Goal: Information Seeking & Learning: Learn about a topic

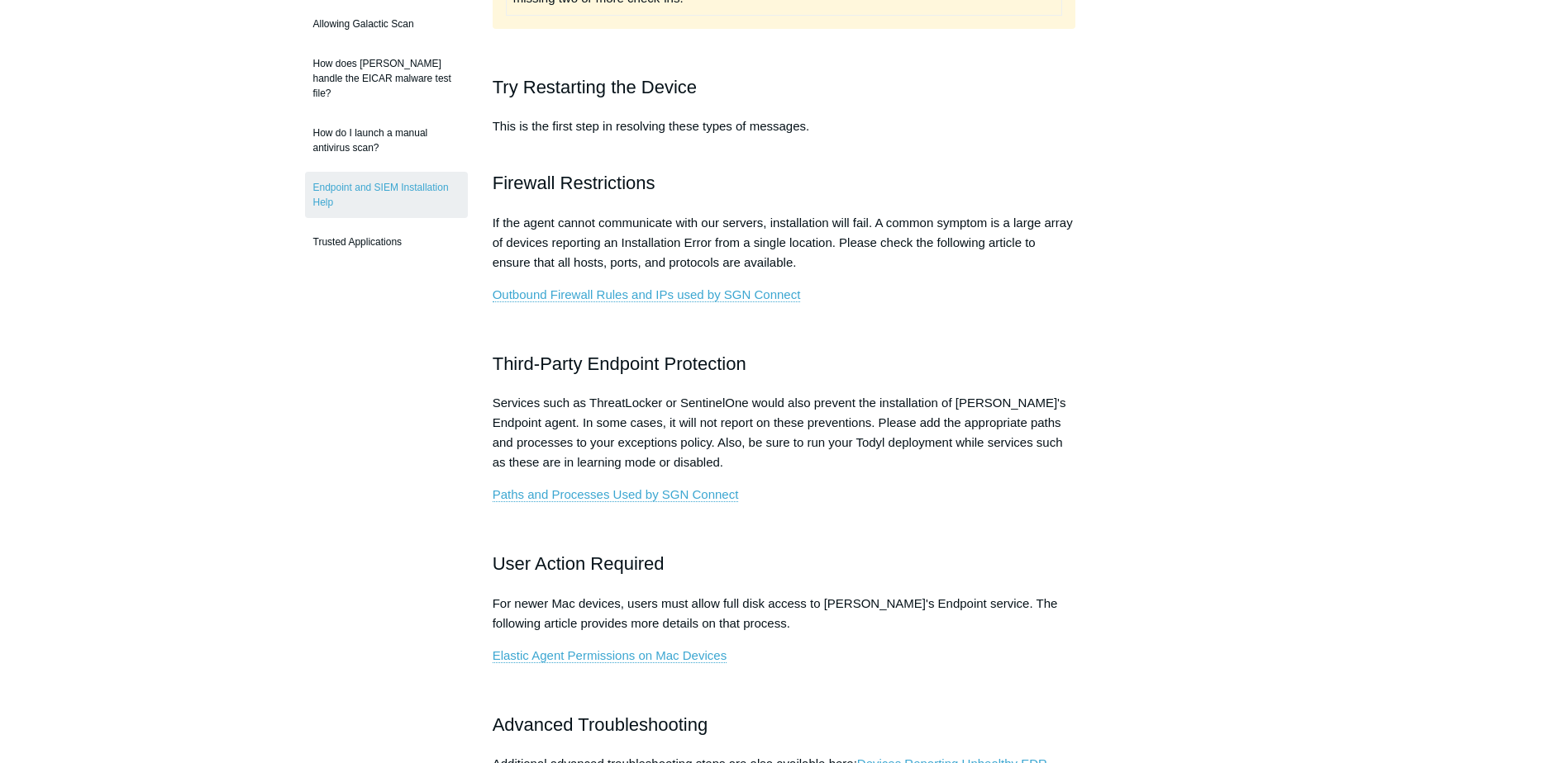
scroll to position [578, 0]
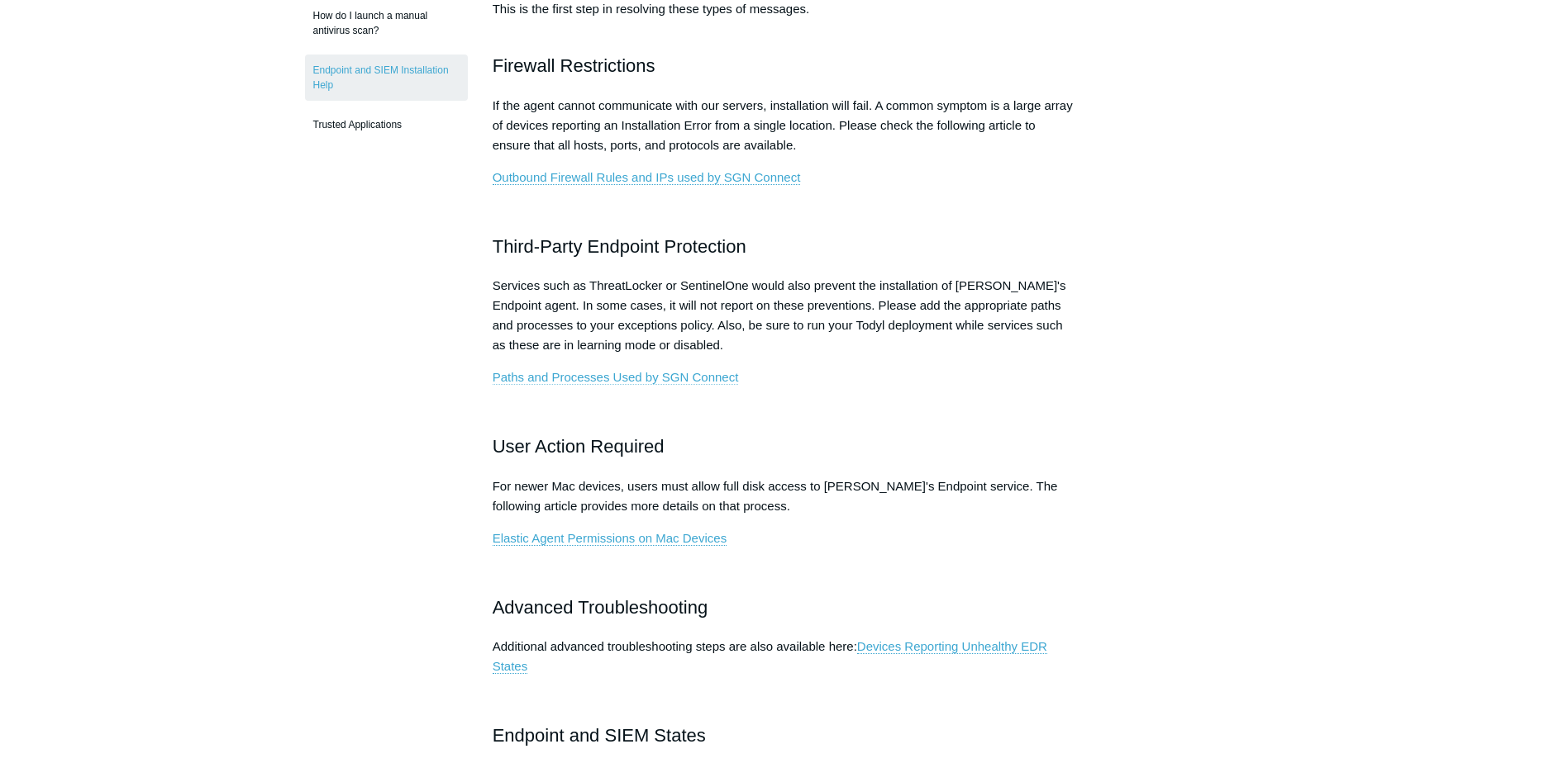
click at [665, 376] on link "Paths and Processes Used by SGN Connect" at bounding box center [616, 377] width 246 height 15
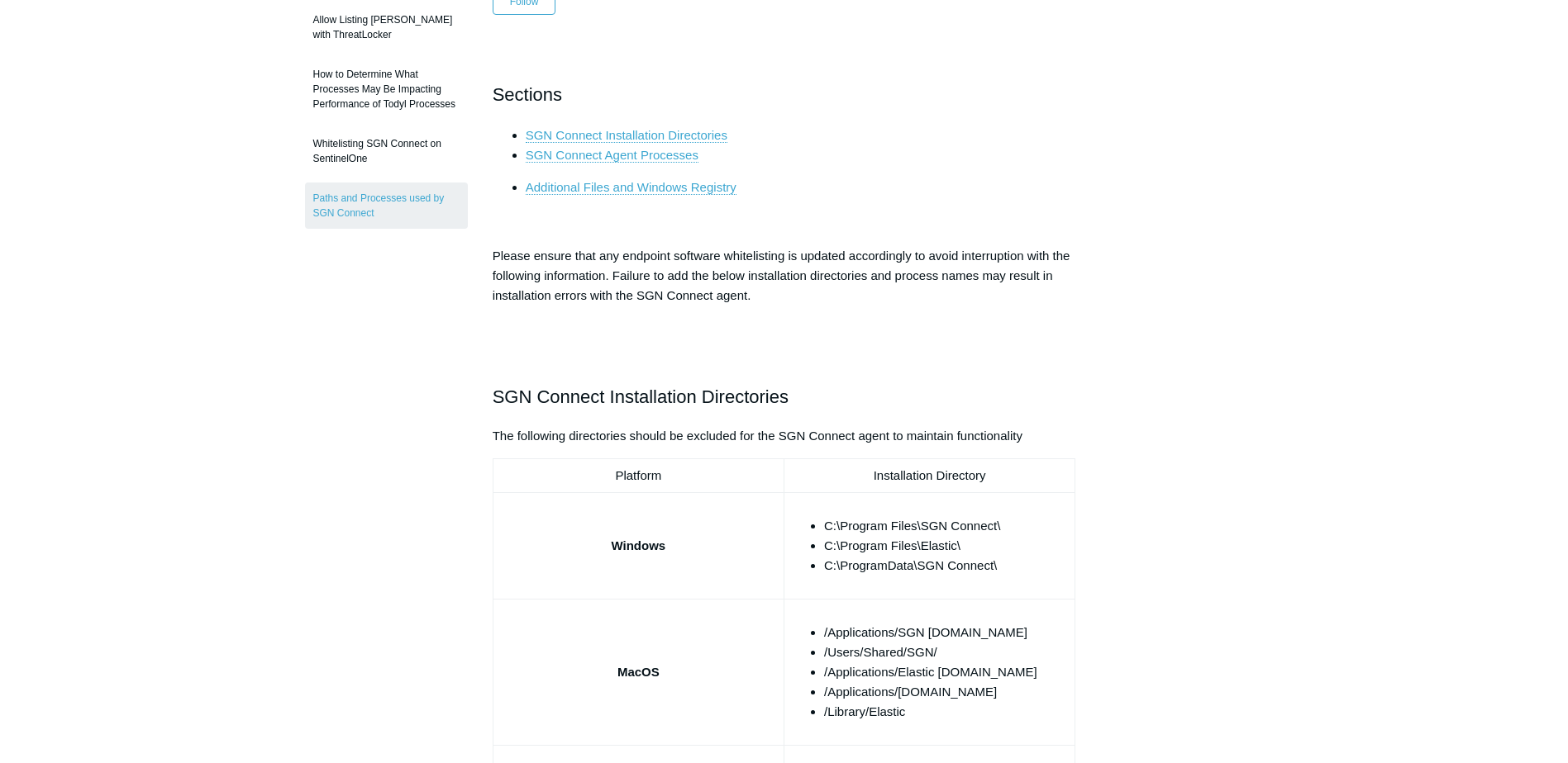
scroll to position [165, 0]
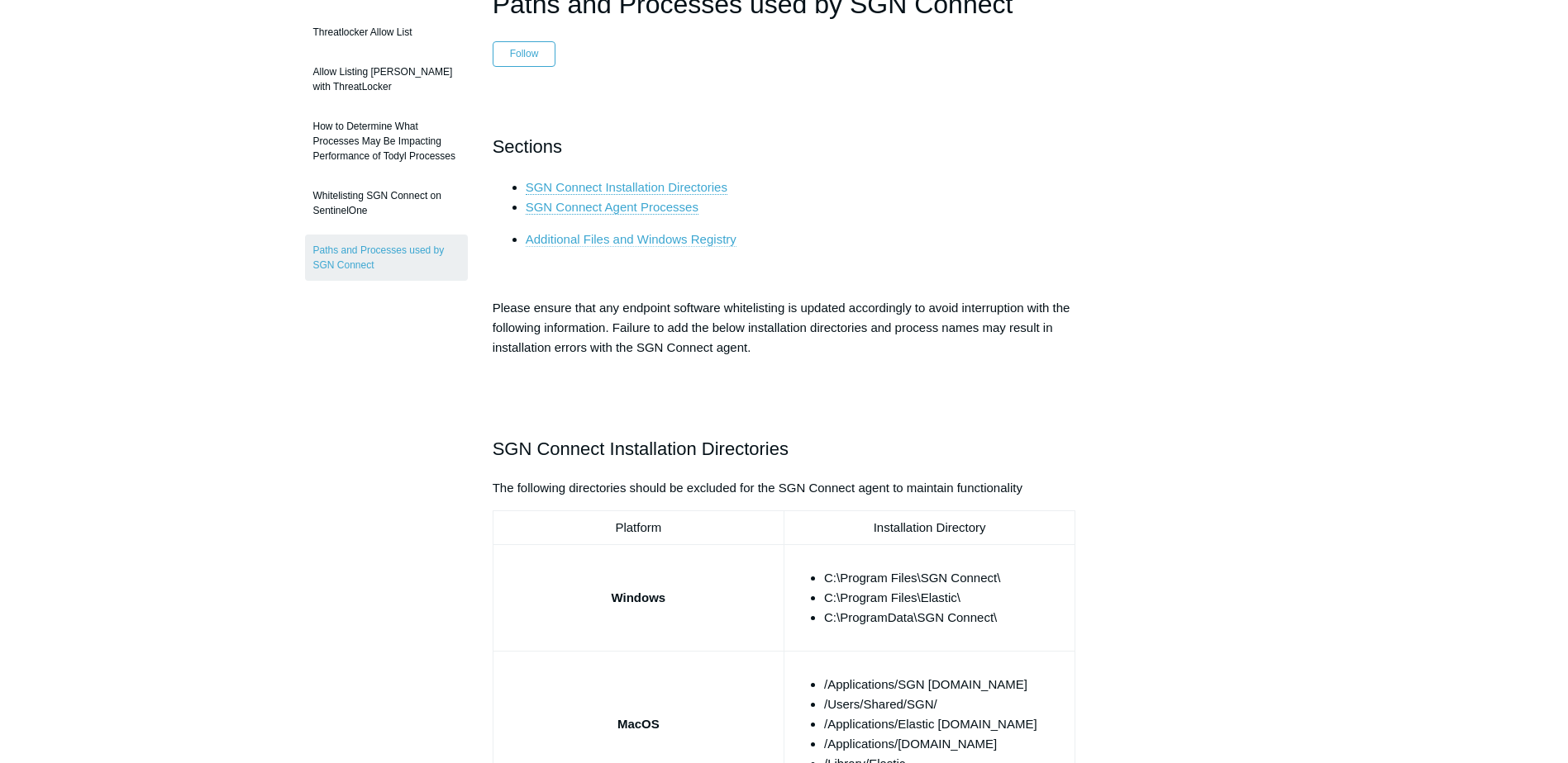
click at [690, 237] on link "Additional Files and Windows Registry" at bounding box center [631, 239] width 211 height 15
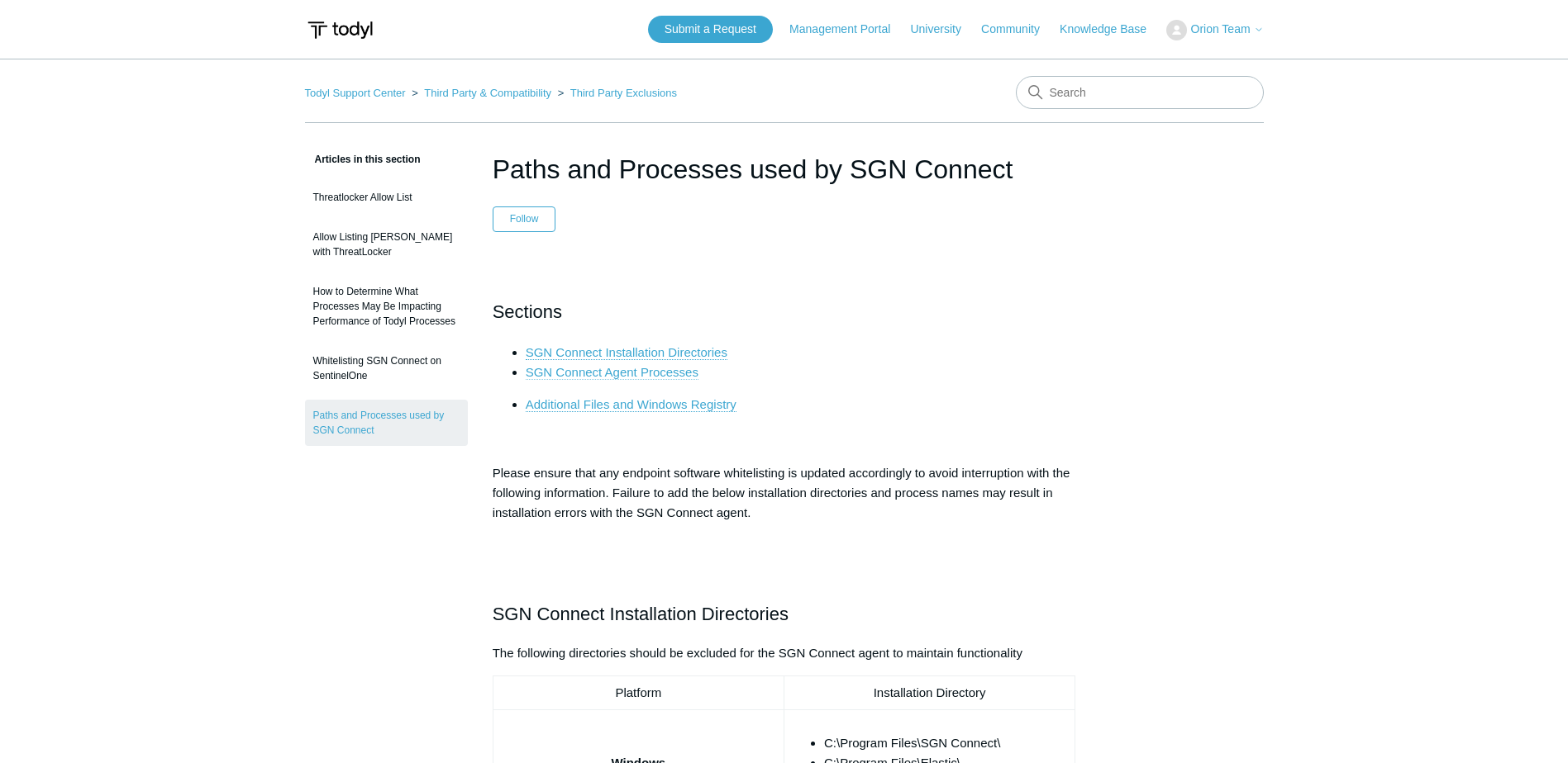
click at [654, 370] on span "SGN Connect Agent Processes" at bounding box center [612, 372] width 173 height 14
